Goal: Transaction & Acquisition: Obtain resource

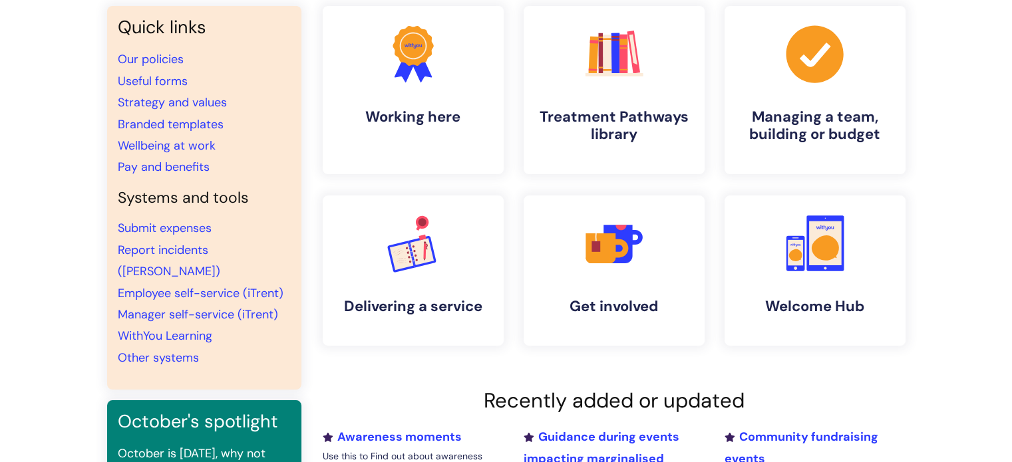
scroll to position [133, 0]
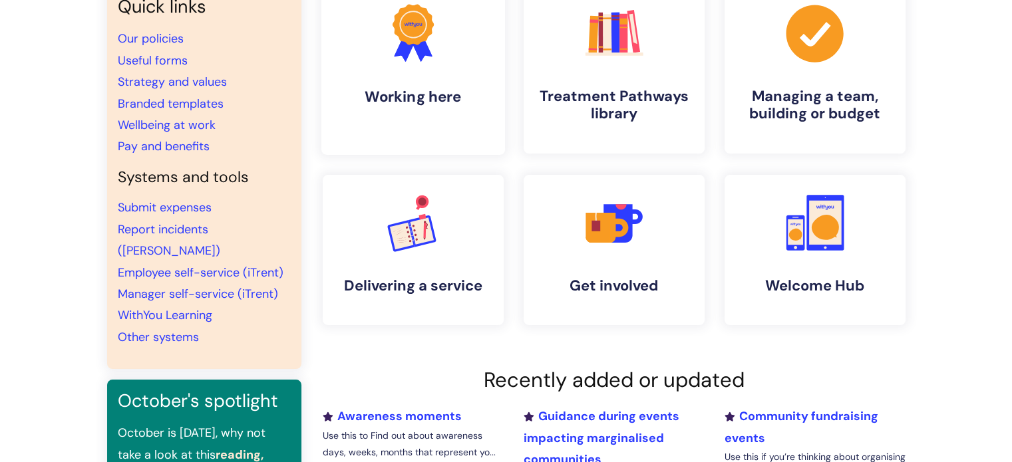
click at [382, 102] on h4 "Working here" at bounding box center [413, 97] width 162 height 18
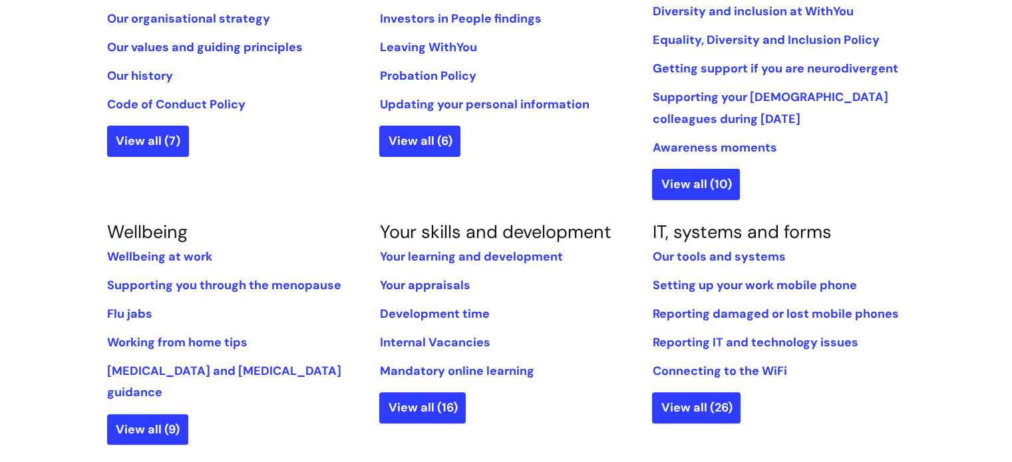
scroll to position [399, 0]
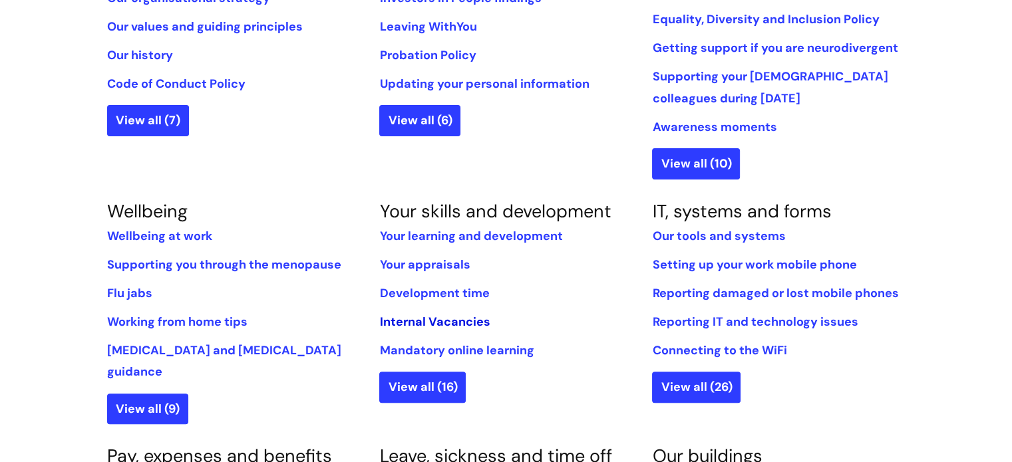
click at [444, 321] on link "Internal Vacancies" at bounding box center [434, 322] width 110 height 16
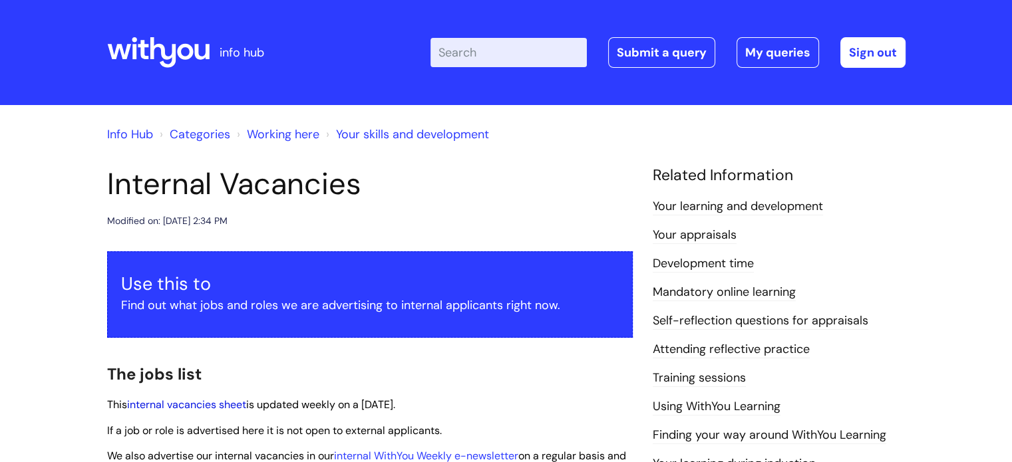
click at [198, 402] on link "internal vacancies sheet" at bounding box center [186, 405] width 119 height 14
